Goal: Information Seeking & Learning: Check status

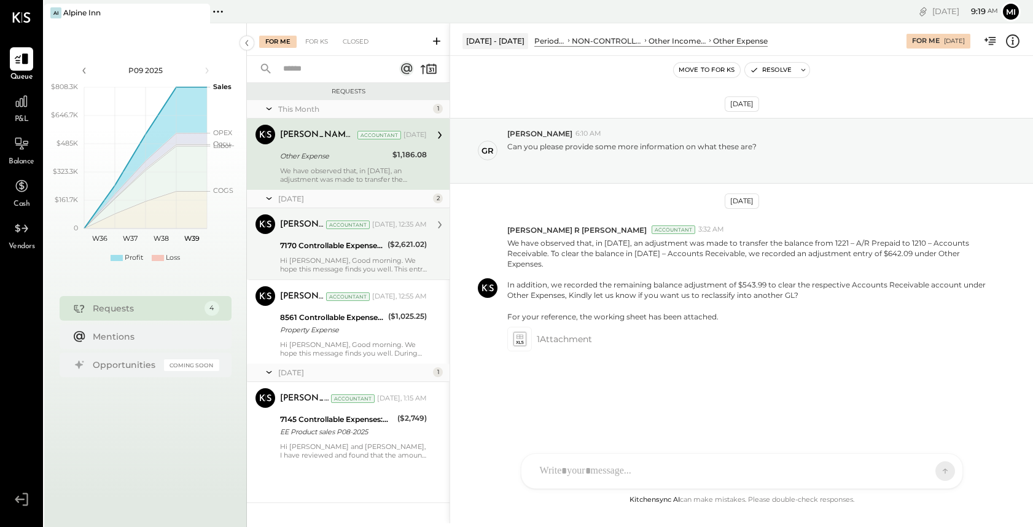
click at [347, 267] on div "Hi [PERSON_NAME], Good morning. We hope this message finds you well. This entry…" at bounding box center [353, 264] width 147 height 17
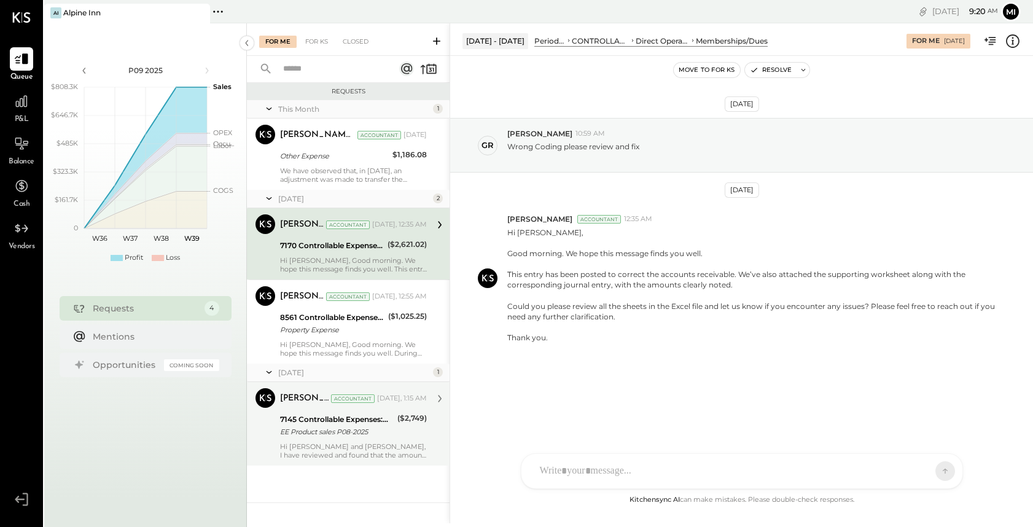
click at [325, 447] on div "Hi [PERSON_NAME] and [PERSON_NAME], I have reviewed and found that the amount o…" at bounding box center [353, 450] width 147 height 17
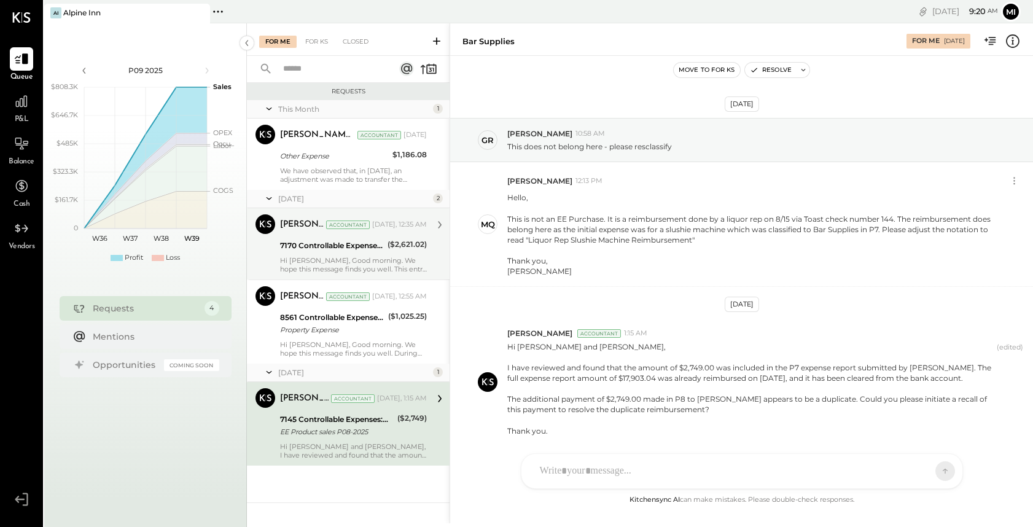
scroll to position [45, 0]
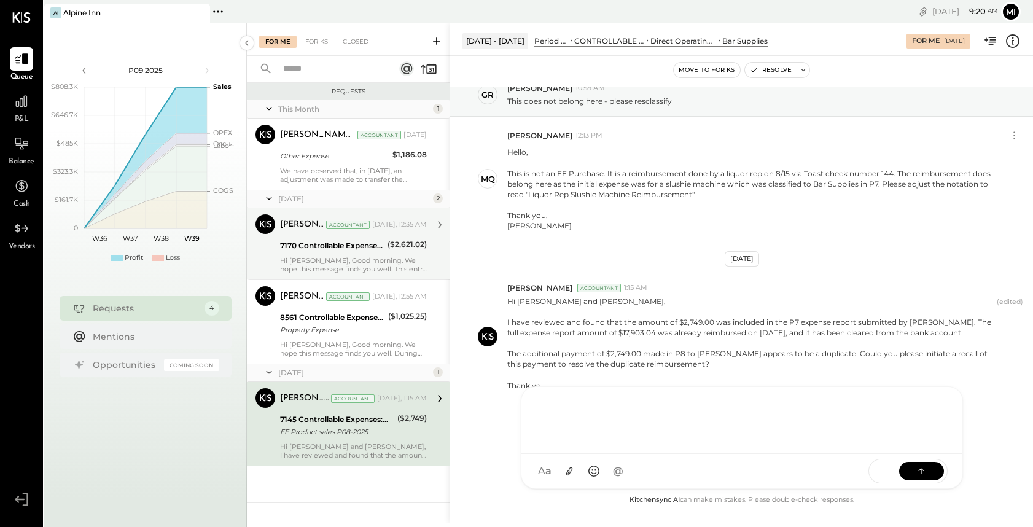
click at [550, 478] on div "NS [PERSON_NAME] B [PERSON_NAME] D [PERSON_NAME] CR [PERSON_NAME] R [PERSON_NAM…" at bounding box center [742, 437] width 442 height 103
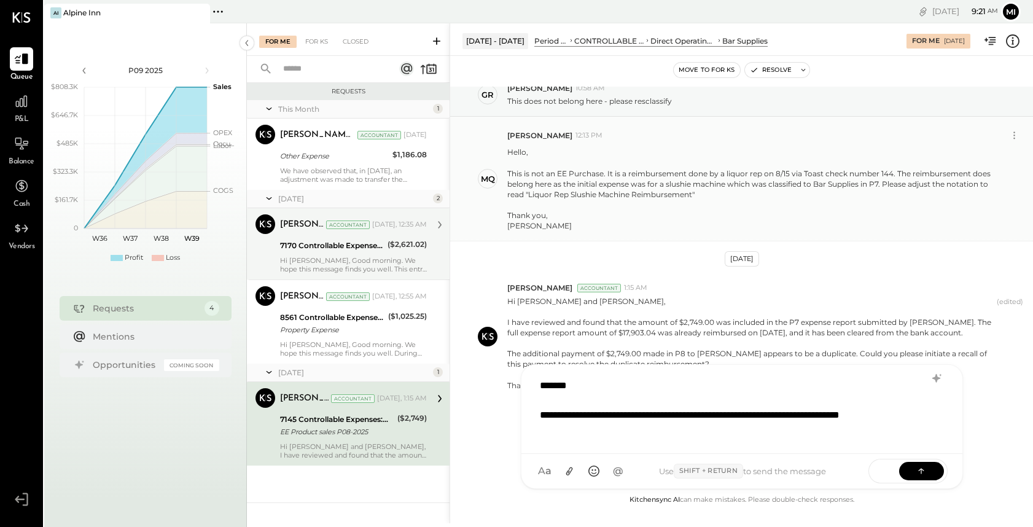
click at [694, 174] on div "This is not an EE Purchase. It is a reimbursement done by a liquor rep on 8/15 …" at bounding box center [752, 183] width 490 height 31
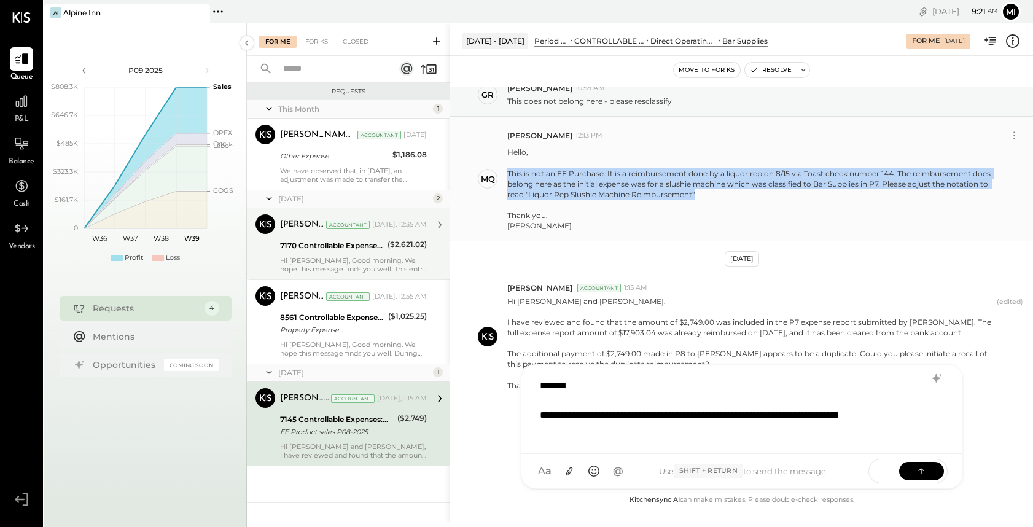
drag, startPoint x: 703, startPoint y: 196, endPoint x: 506, endPoint y: 176, distance: 198.2
click at [506, 176] on div "MQ [PERSON_NAME] 12:13 PM Hello, This is not an EE Purchase. It is a reimbursem…" at bounding box center [741, 179] width 583 height 125
copy div "This is not an EE Purchase. It is a reimbursement done by a liquor rep on 8/15 …"
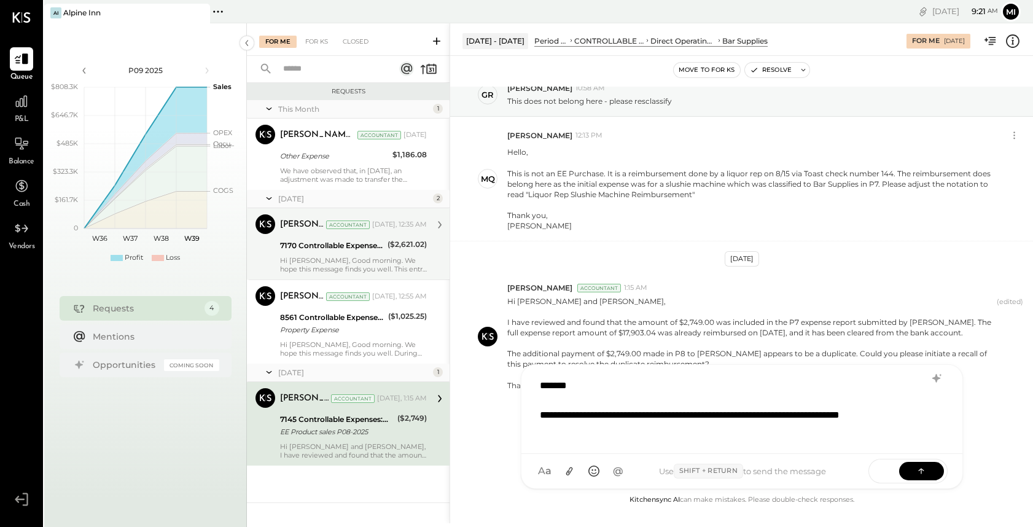
click at [568, 432] on div "**********" at bounding box center [727, 422] width 374 height 29
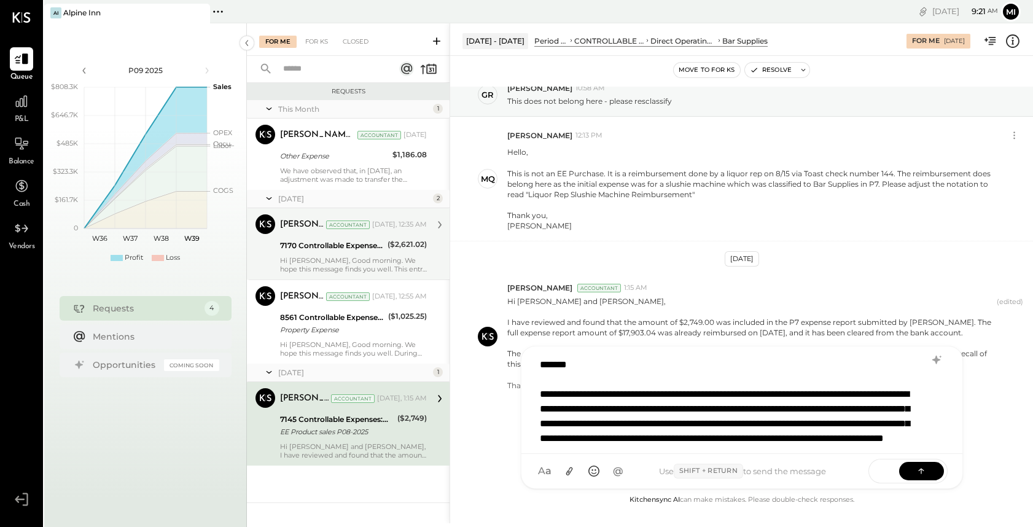
scroll to position [0, 0]
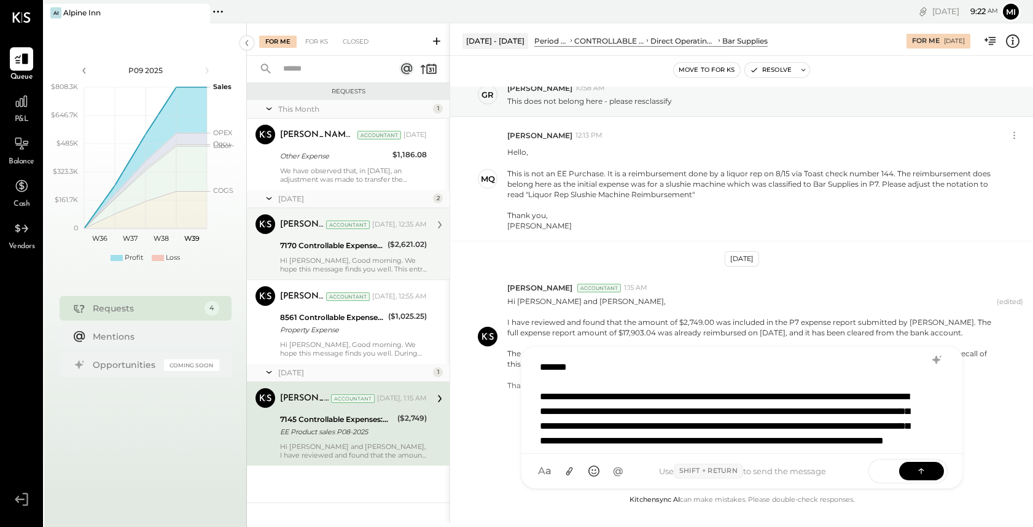
click at [572, 412] on div "**********" at bounding box center [726, 433] width 372 height 88
click at [837, 441] on div "**********" at bounding box center [726, 433] width 372 height 88
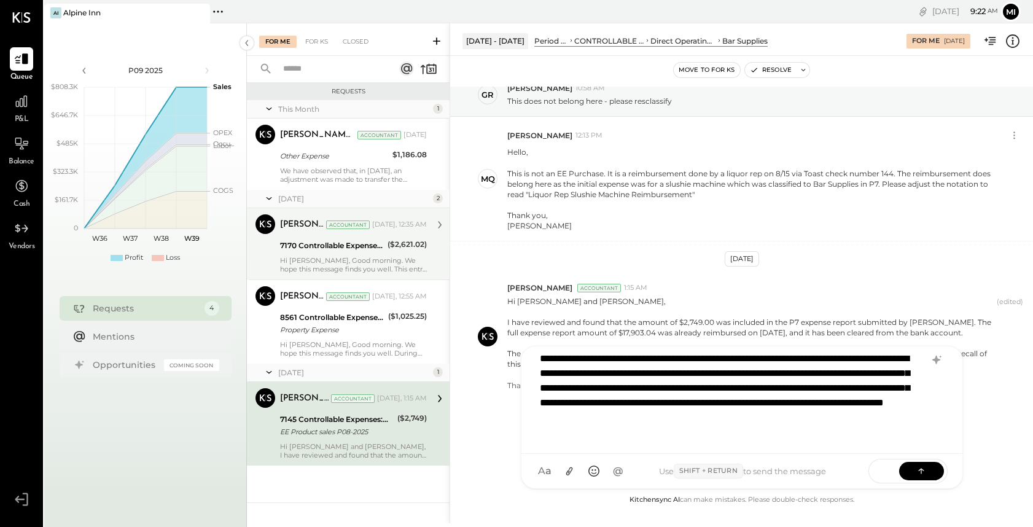
click at [698, 436] on div "**********" at bounding box center [726, 395] width 372 height 88
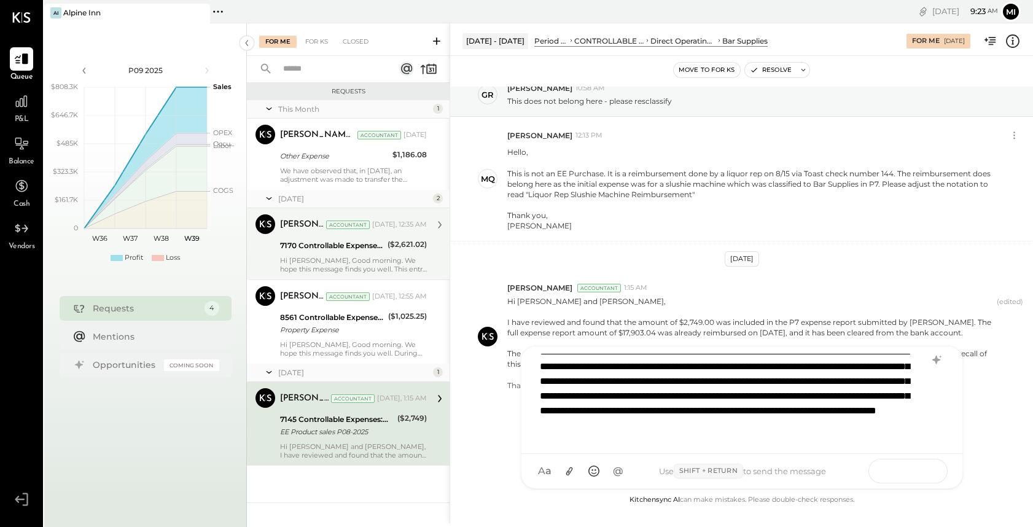
click at [920, 471] on icon at bounding box center [921, 470] width 12 height 12
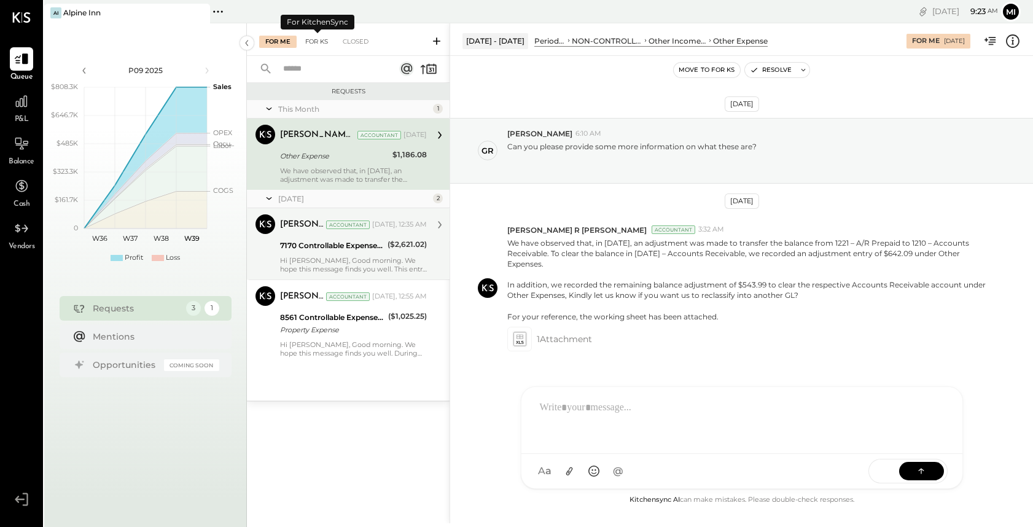
click at [308, 41] on div "For KS" at bounding box center [316, 42] width 35 height 12
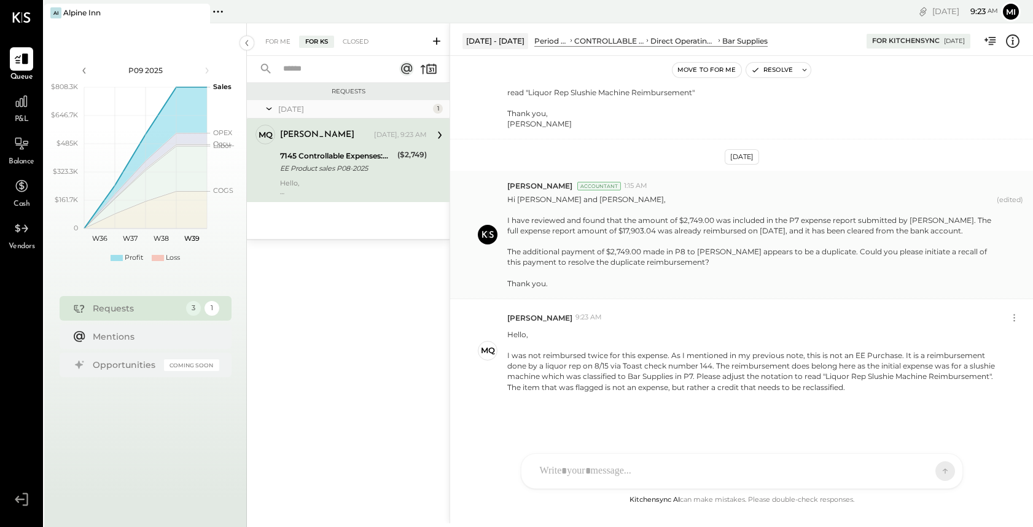
scroll to position [149, 0]
click at [1016, 313] on icon at bounding box center [1014, 316] width 13 height 13
click at [987, 337] on button "Edit Message" at bounding box center [982, 337] width 83 height 20
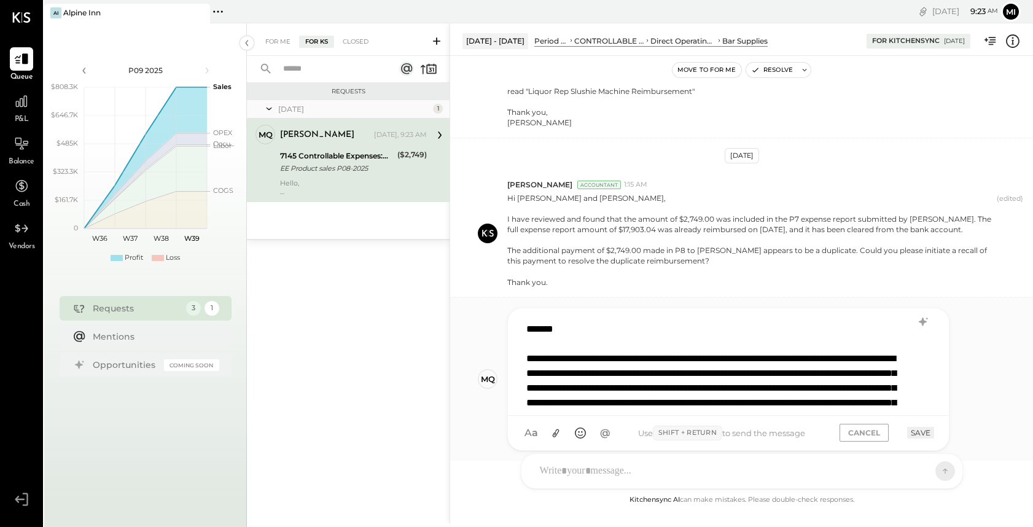
scroll to position [2, 0]
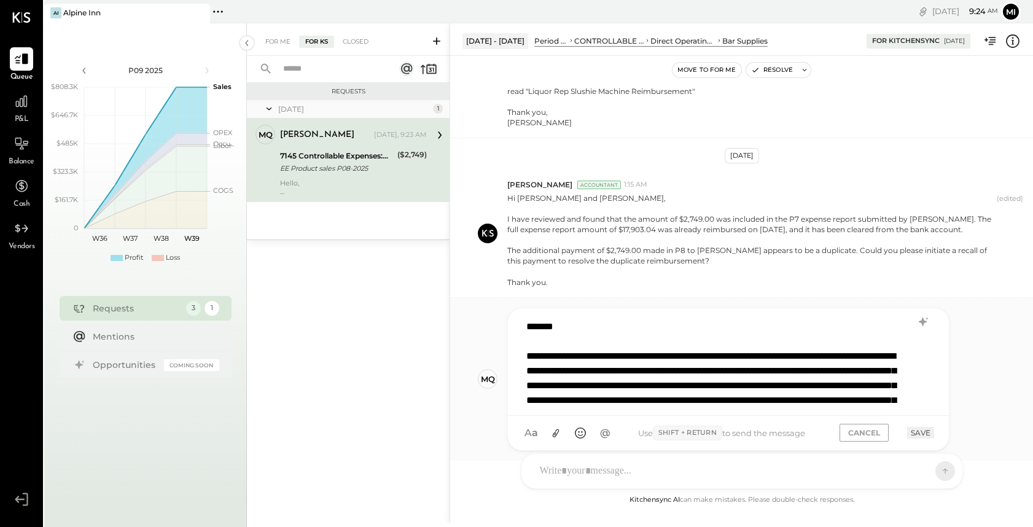
click at [753, 396] on div "**********" at bounding box center [712, 400] width 372 height 103
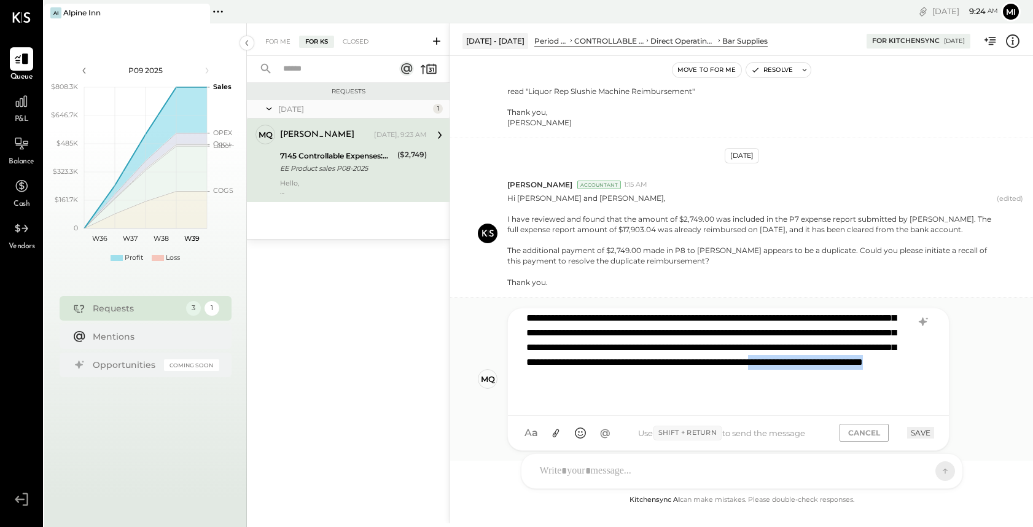
drag, startPoint x: 771, startPoint y: 395, endPoint x: 618, endPoint y: 391, distance: 153.0
click at [618, 391] on div "**********" at bounding box center [712, 347] width 372 height 103
click at [781, 393] on div "**********" at bounding box center [712, 347] width 372 height 103
click at [832, 392] on div "**********" at bounding box center [712, 347] width 372 height 103
click at [913, 435] on button "SAVE" at bounding box center [920, 433] width 27 height 12
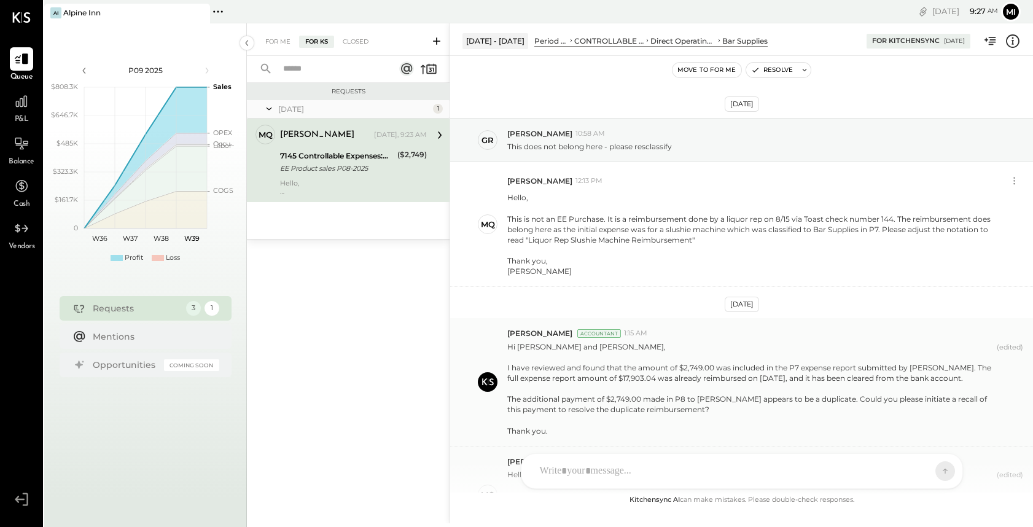
scroll to position [142, 0]
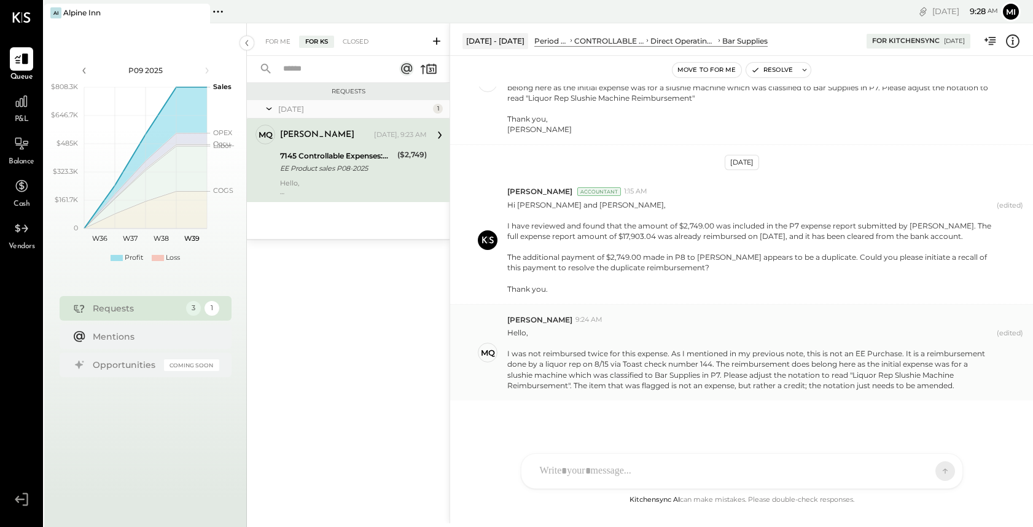
click at [903, 372] on div "I was not reimbursed twice for this expense. As I mentioned in my previous note…" at bounding box center [749, 369] width 485 height 42
click at [274, 40] on div "For Me" at bounding box center [277, 42] width 37 height 12
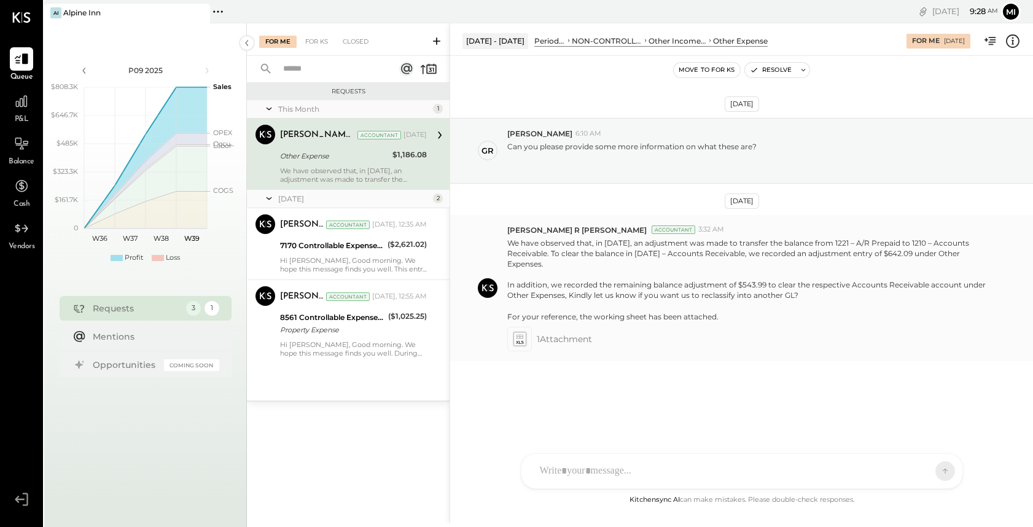
click at [522, 334] on icon at bounding box center [519, 339] width 13 height 14
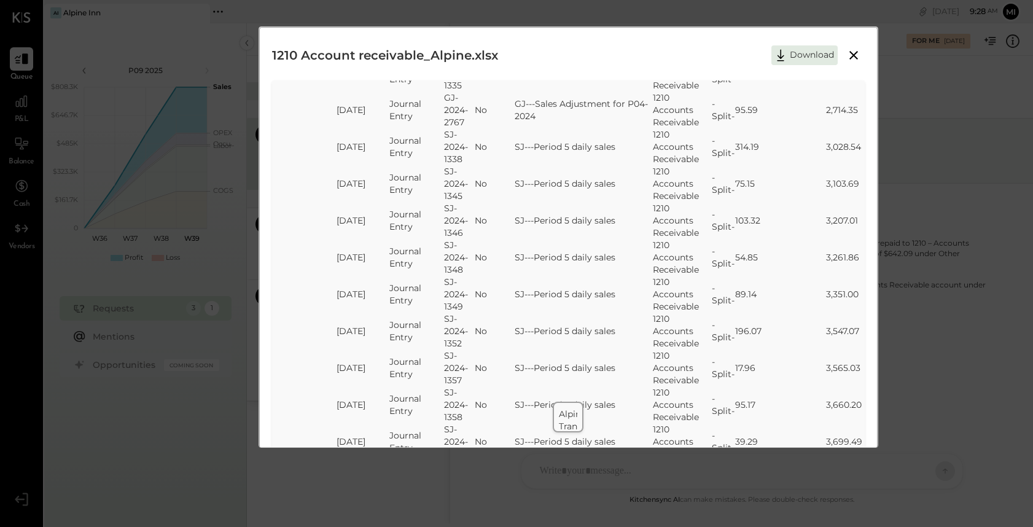
scroll to position [2315, 0]
click at [851, 54] on icon at bounding box center [854, 55] width 9 height 9
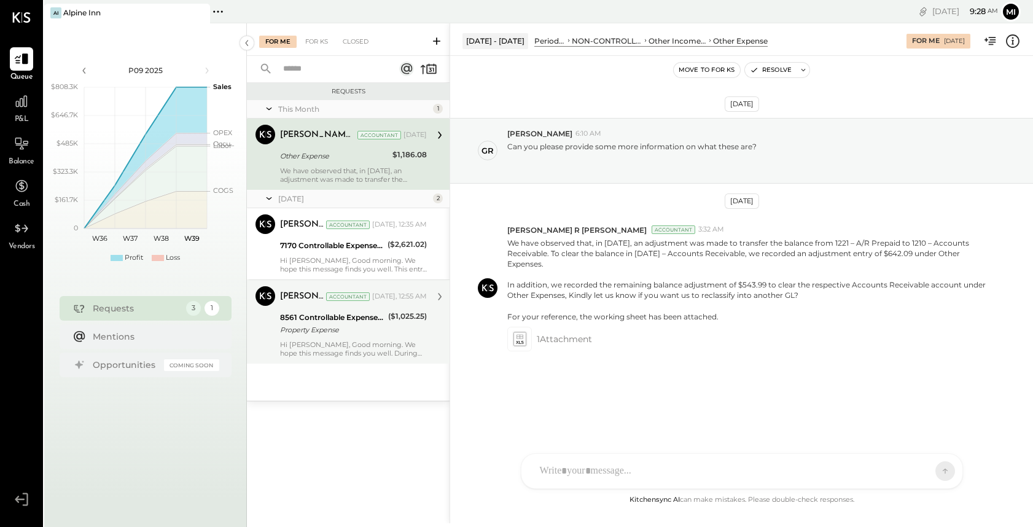
click at [360, 338] on div "[PERSON_NAME] Accountant [DATE], 12:55 AM 8561 Controllable Expenses:General & …" at bounding box center [353, 321] width 147 height 71
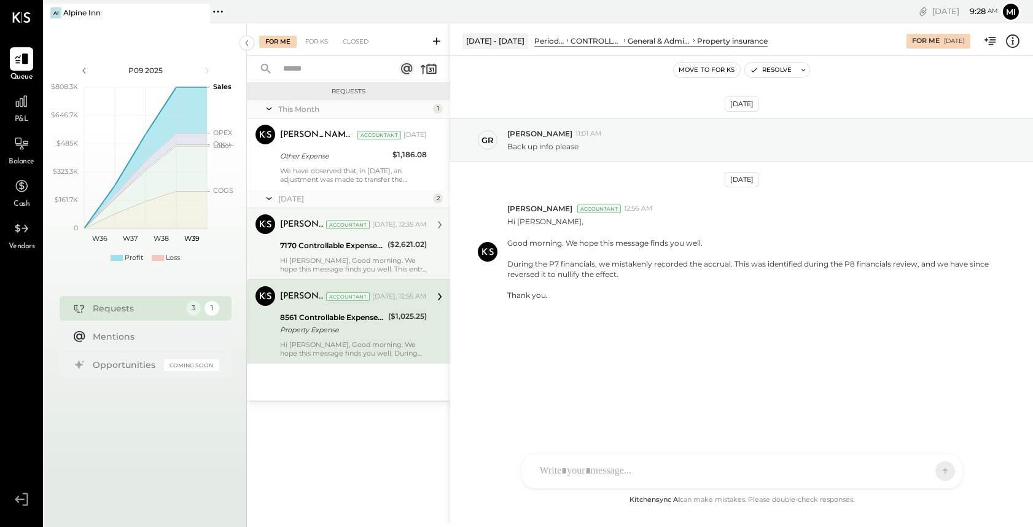
click at [354, 266] on div "Hi [PERSON_NAME], Good morning. We hope this message finds you well. This entry…" at bounding box center [353, 264] width 147 height 17
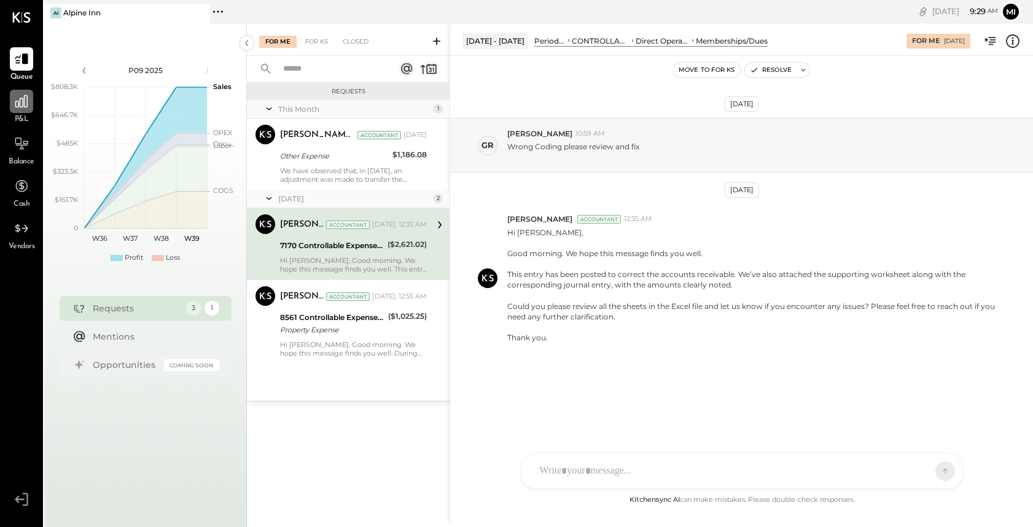
click at [20, 107] on icon at bounding box center [22, 101] width 16 height 16
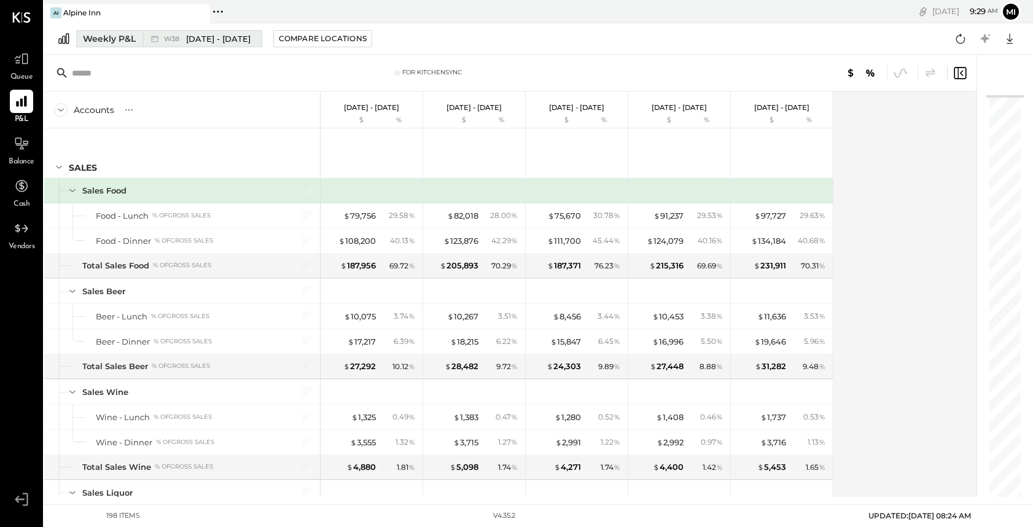
click at [119, 35] on div "Weekly P&L" at bounding box center [109, 39] width 53 height 12
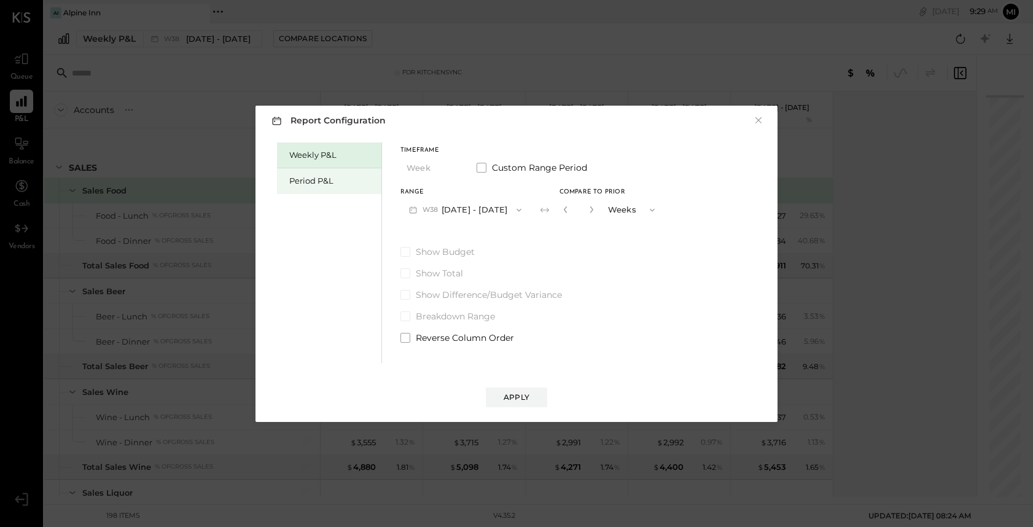
click at [319, 178] on div "Period P&L" at bounding box center [332, 181] width 86 height 12
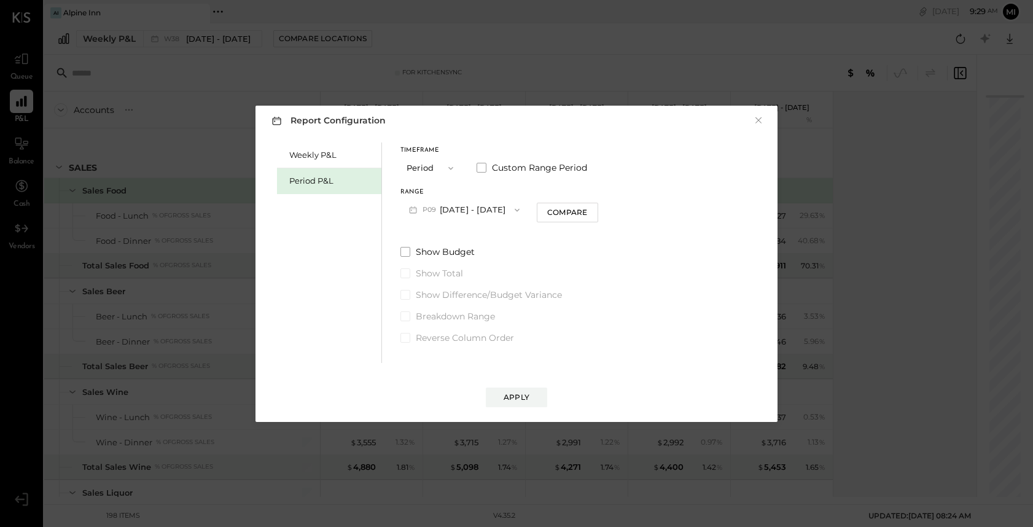
click at [443, 211] on button "P09 [DATE] - [DATE]" at bounding box center [465, 209] width 128 height 23
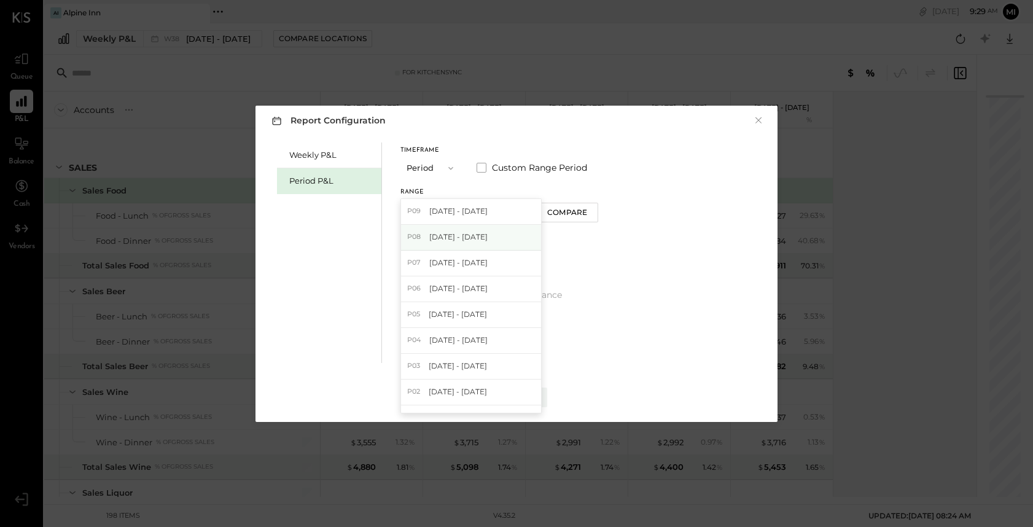
click at [472, 244] on div "P08 [DATE] - [DATE]" at bounding box center [471, 238] width 140 height 26
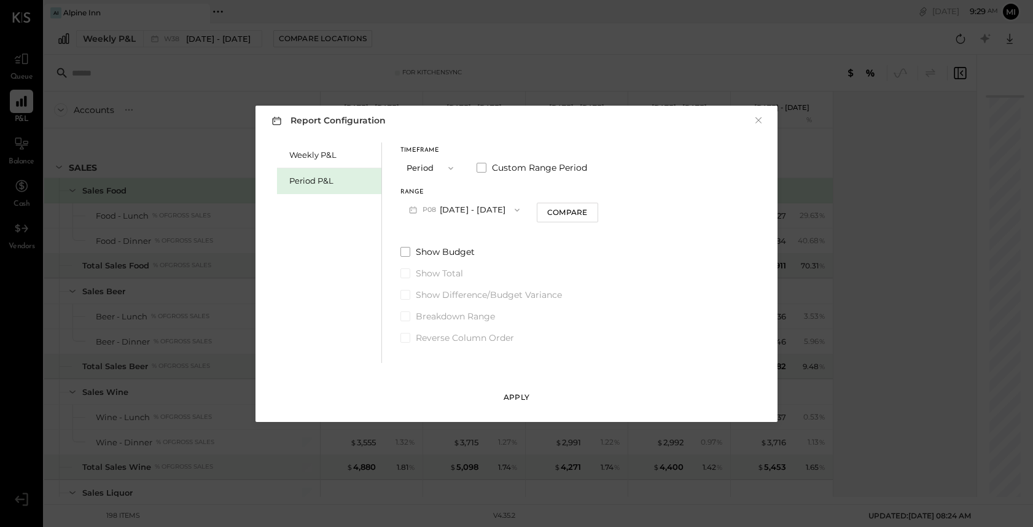
click at [522, 398] on div "Apply" at bounding box center [517, 397] width 26 height 10
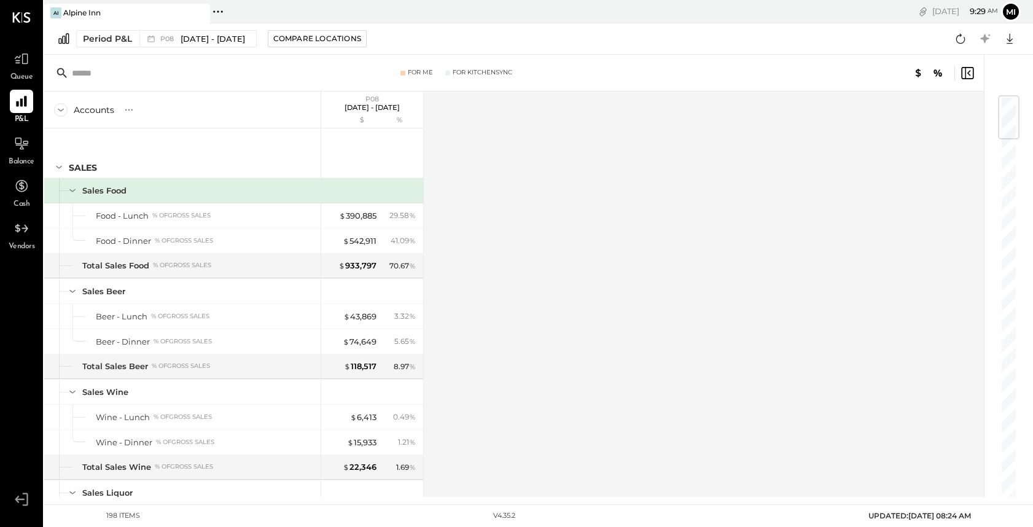
click at [130, 83] on input "text" at bounding box center [169, 73] width 194 height 22
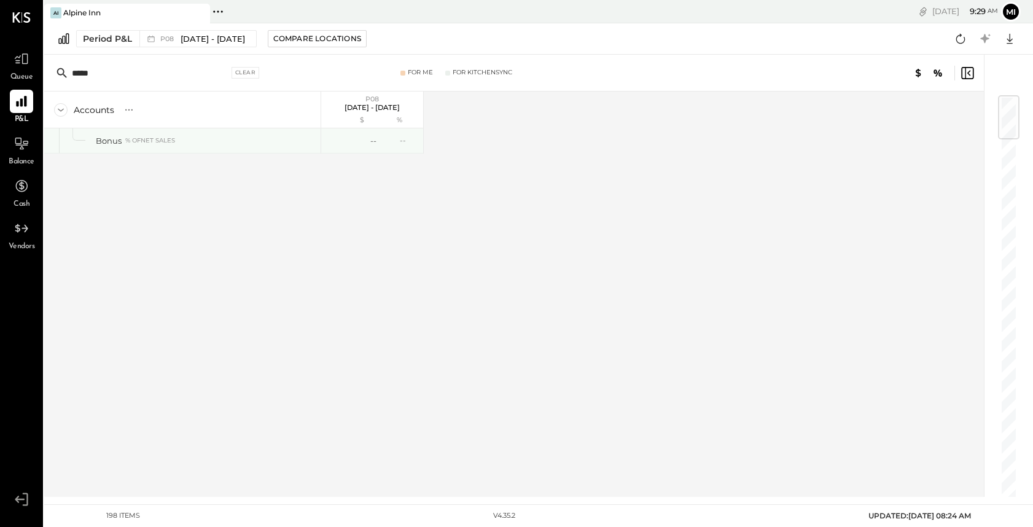
type input "*****"
click at [112, 143] on div "Bonus" at bounding box center [109, 141] width 26 height 12
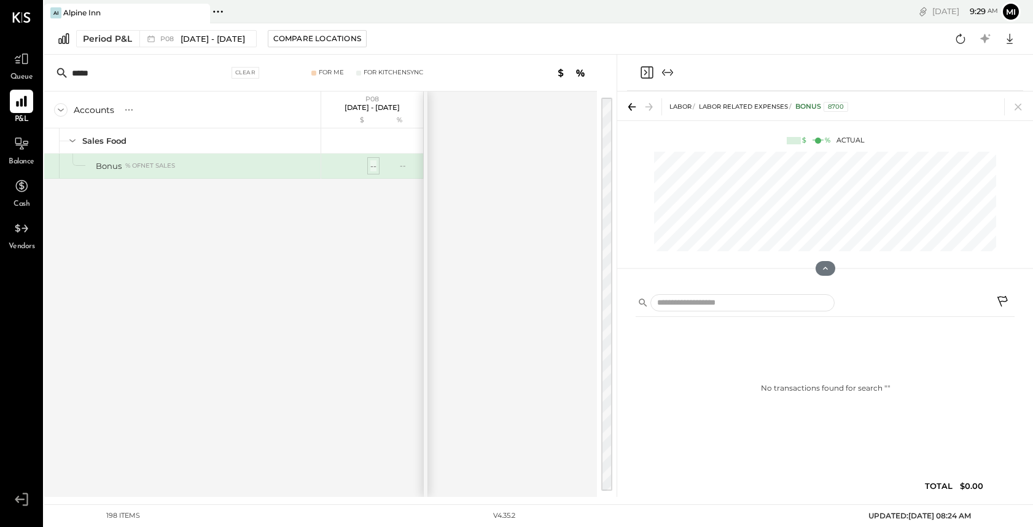
click at [374, 168] on div "--" at bounding box center [373, 166] width 6 height 12
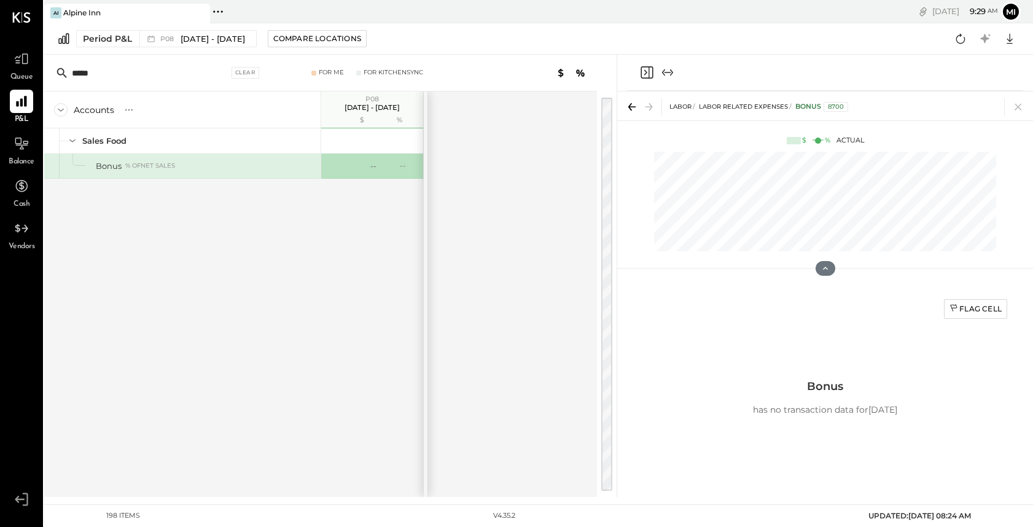
click at [764, 460] on div "Flag Cell Bonus has no transaction data for [DATE]" at bounding box center [825, 397] width 379 height 211
click at [987, 304] on div "Flag Cell" at bounding box center [976, 308] width 52 height 10
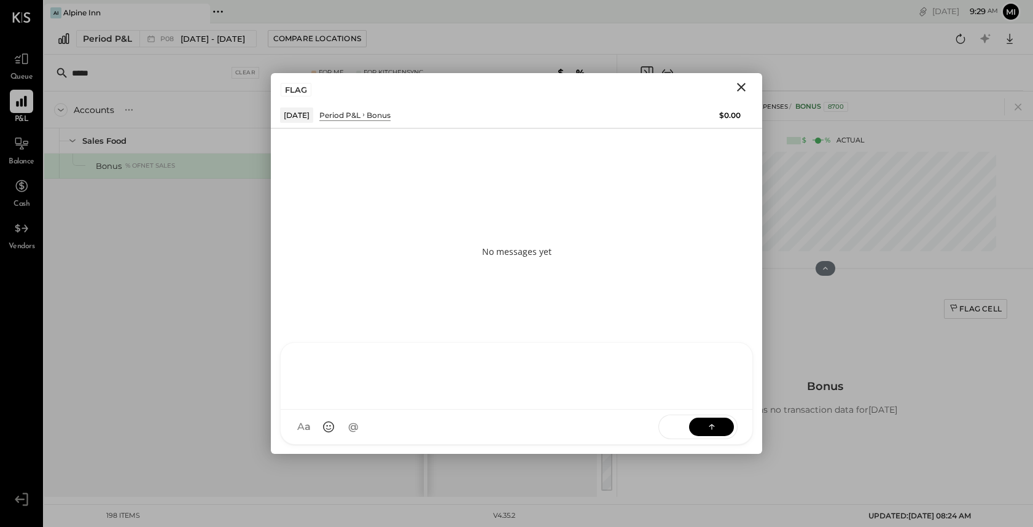
click at [364, 423] on div "NS [PERSON_NAME] B [PERSON_NAME] D [PERSON_NAME] CR [PERSON_NAME] R [PERSON_NAM…" at bounding box center [516, 393] width 473 height 103
